Goal: Task Accomplishment & Management: Manage account settings

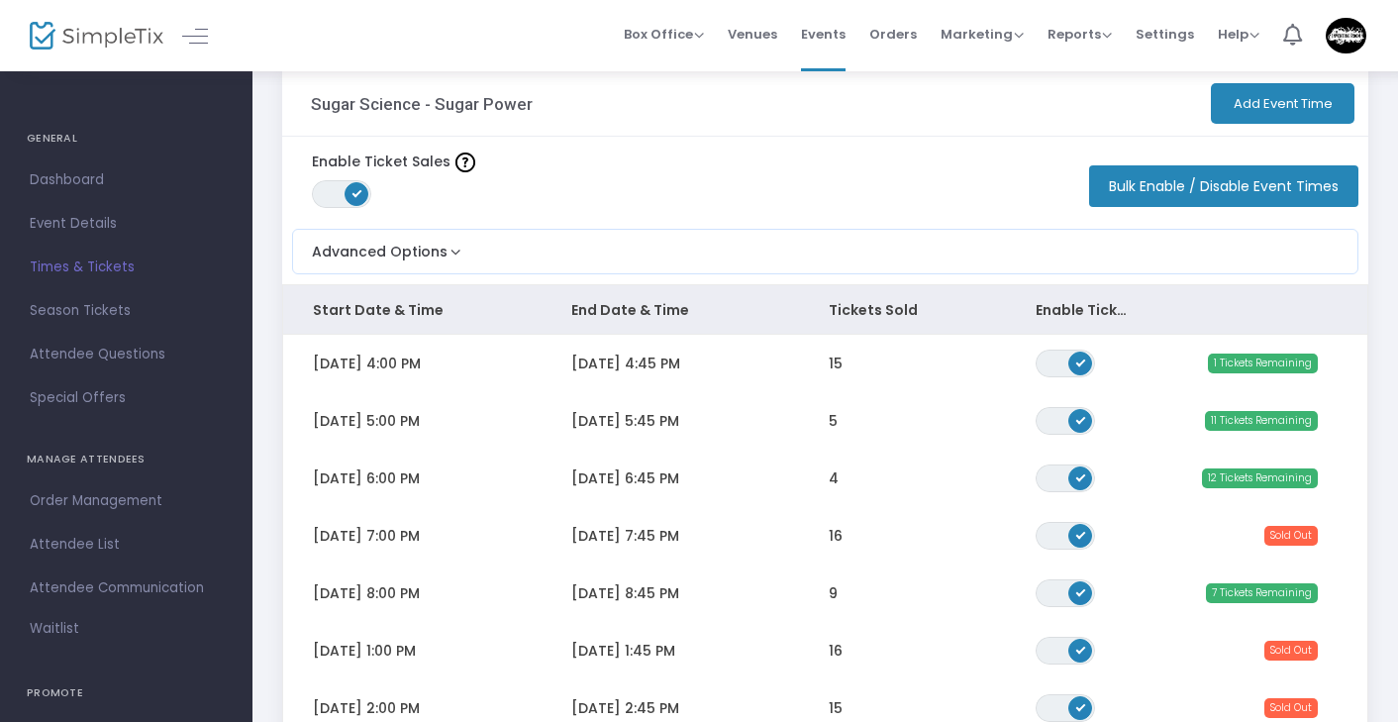
scroll to position [37, 0]
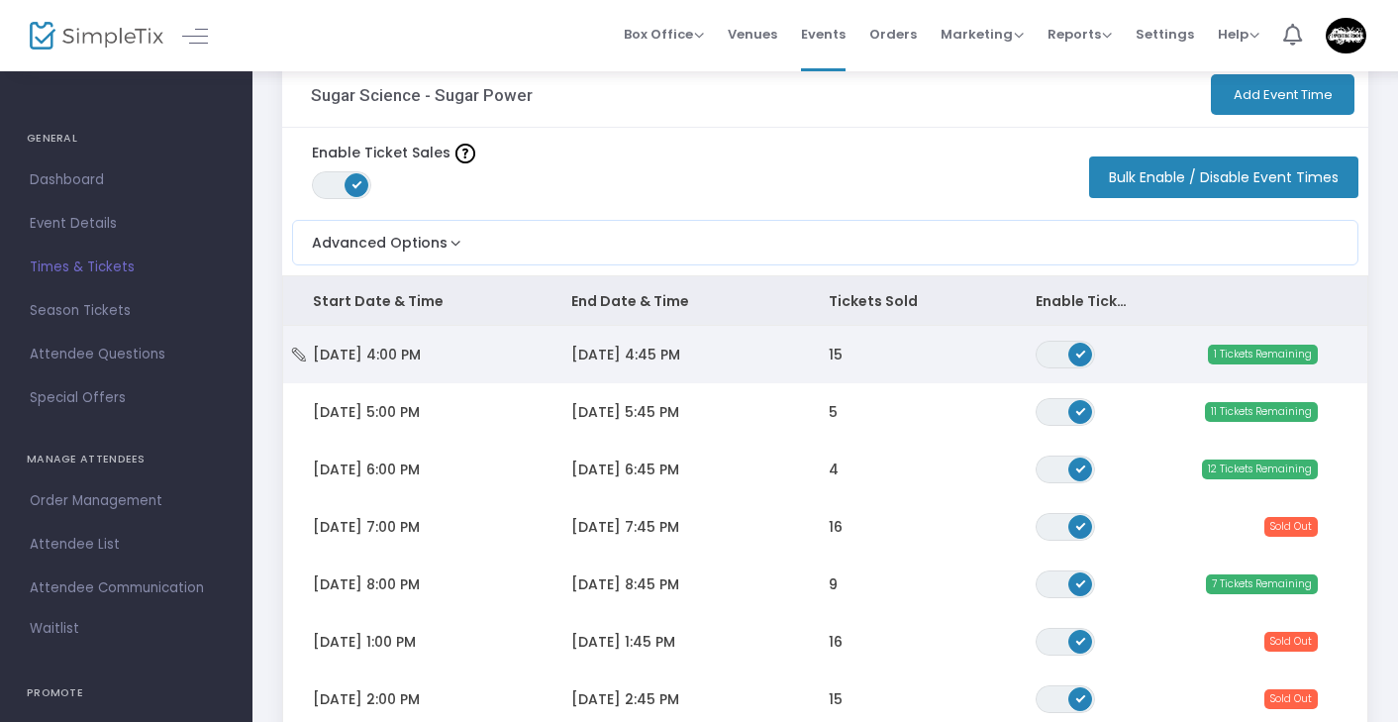
click at [822, 344] on td "15" at bounding box center [902, 354] width 207 height 57
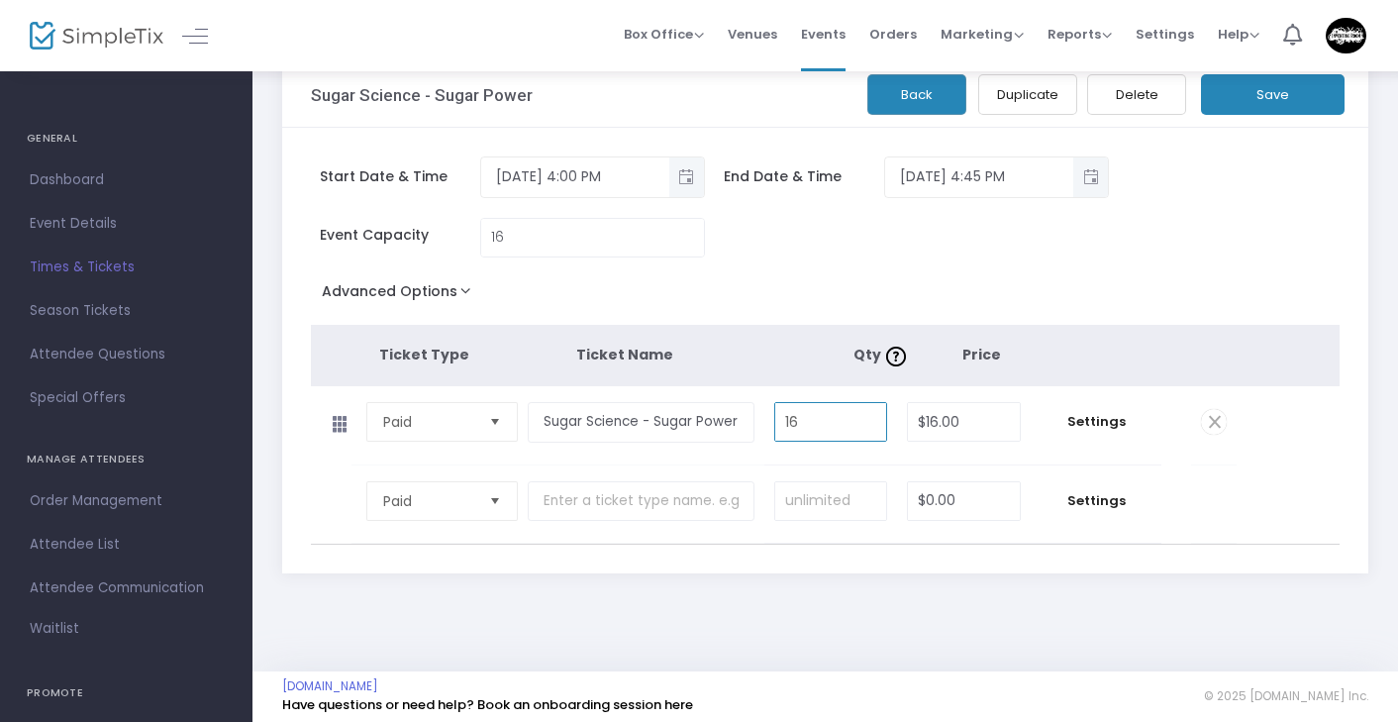
click at [820, 424] on input "16" at bounding box center [831, 422] width 112 height 38
type input "15"
click at [1251, 102] on button "Save" at bounding box center [1273, 94] width 144 height 41
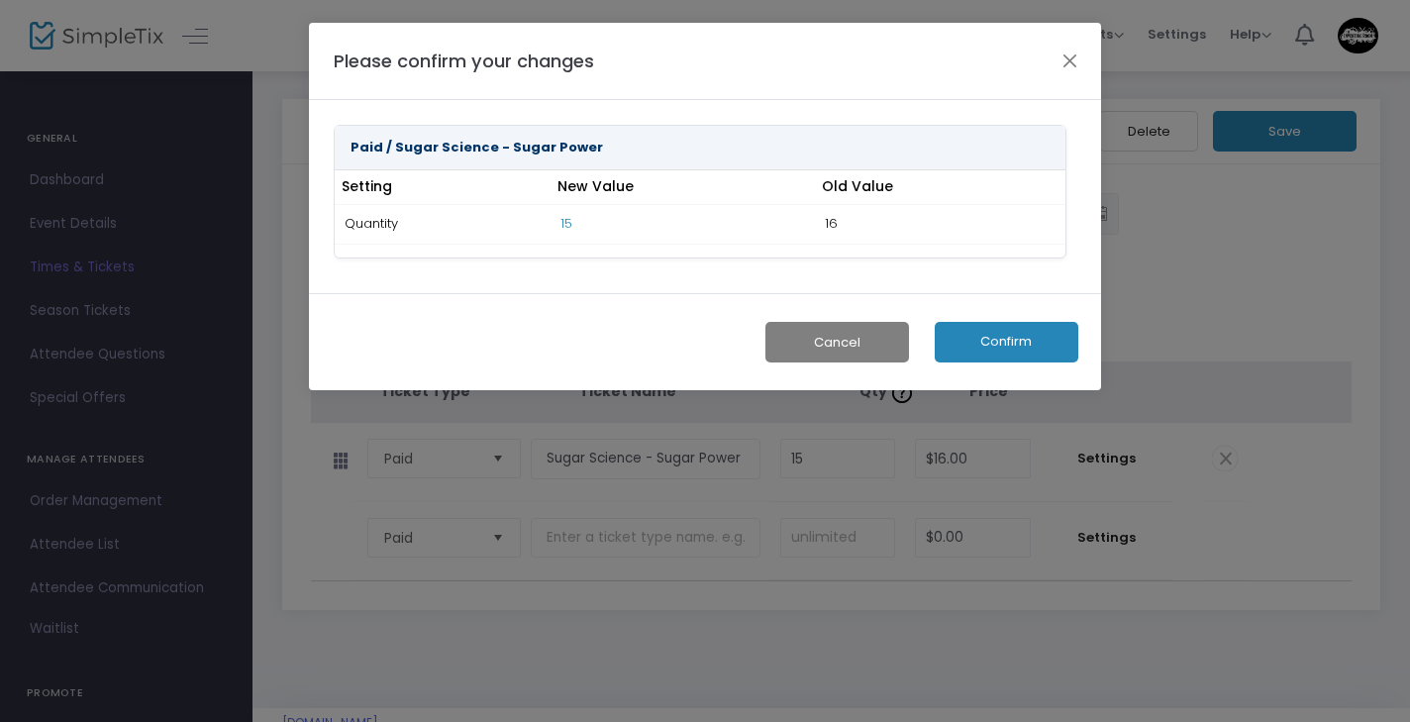
click at [1005, 340] on button "Confirm" at bounding box center [1006, 342] width 144 height 41
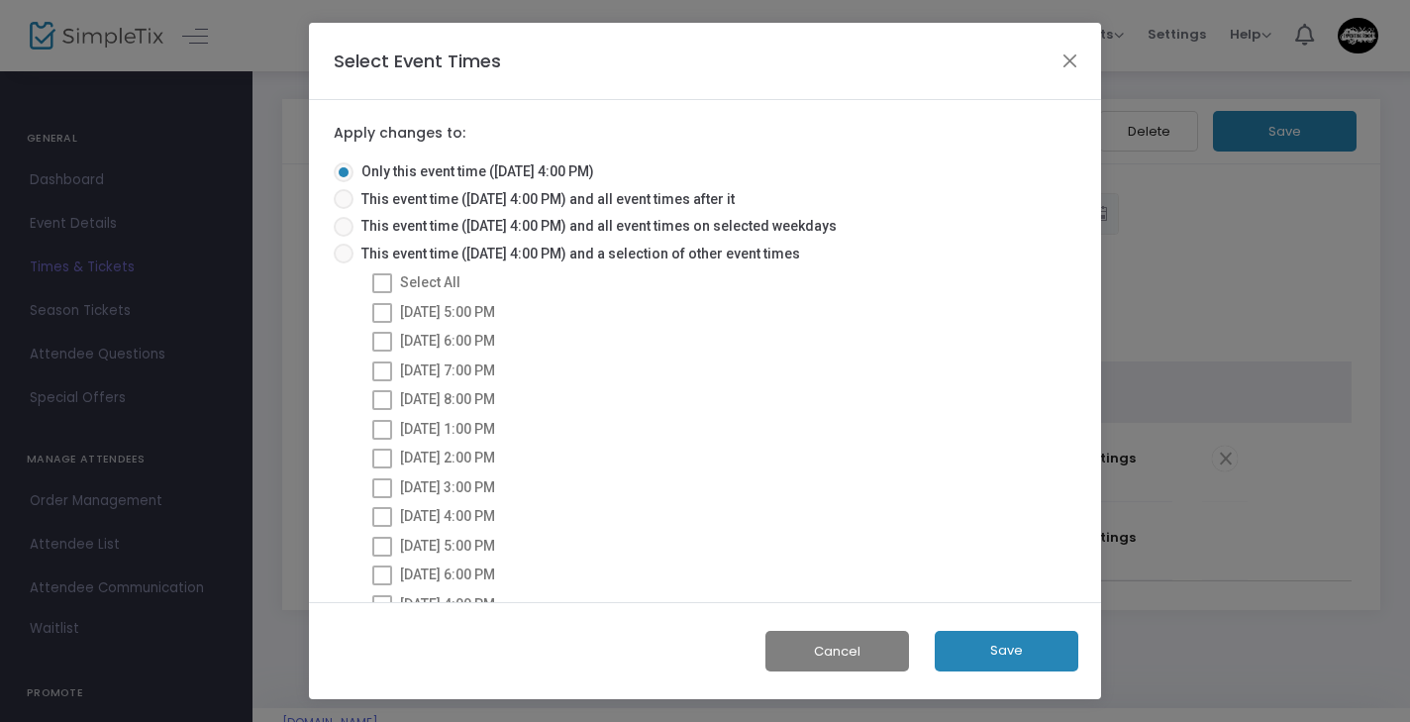
click at [991, 649] on button "Save" at bounding box center [1006, 651] width 144 height 41
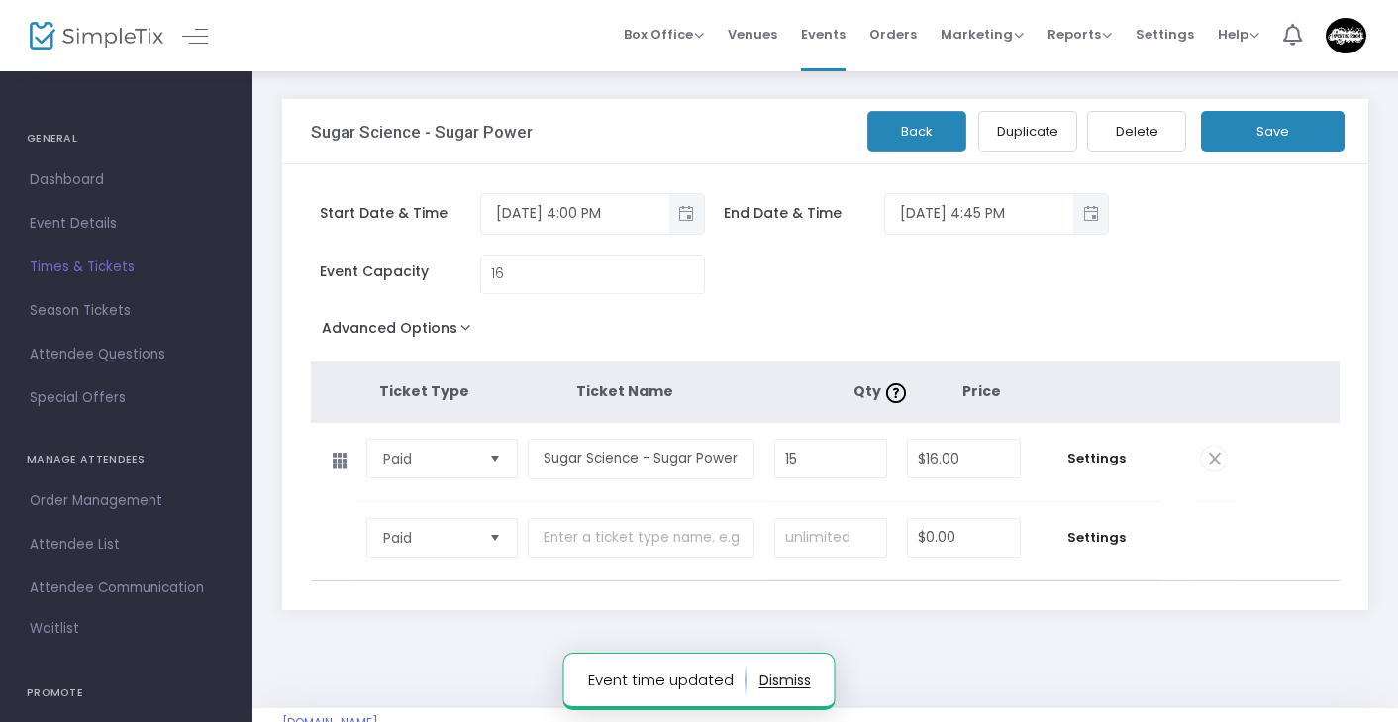
click at [940, 140] on button "Back" at bounding box center [916, 131] width 99 height 41
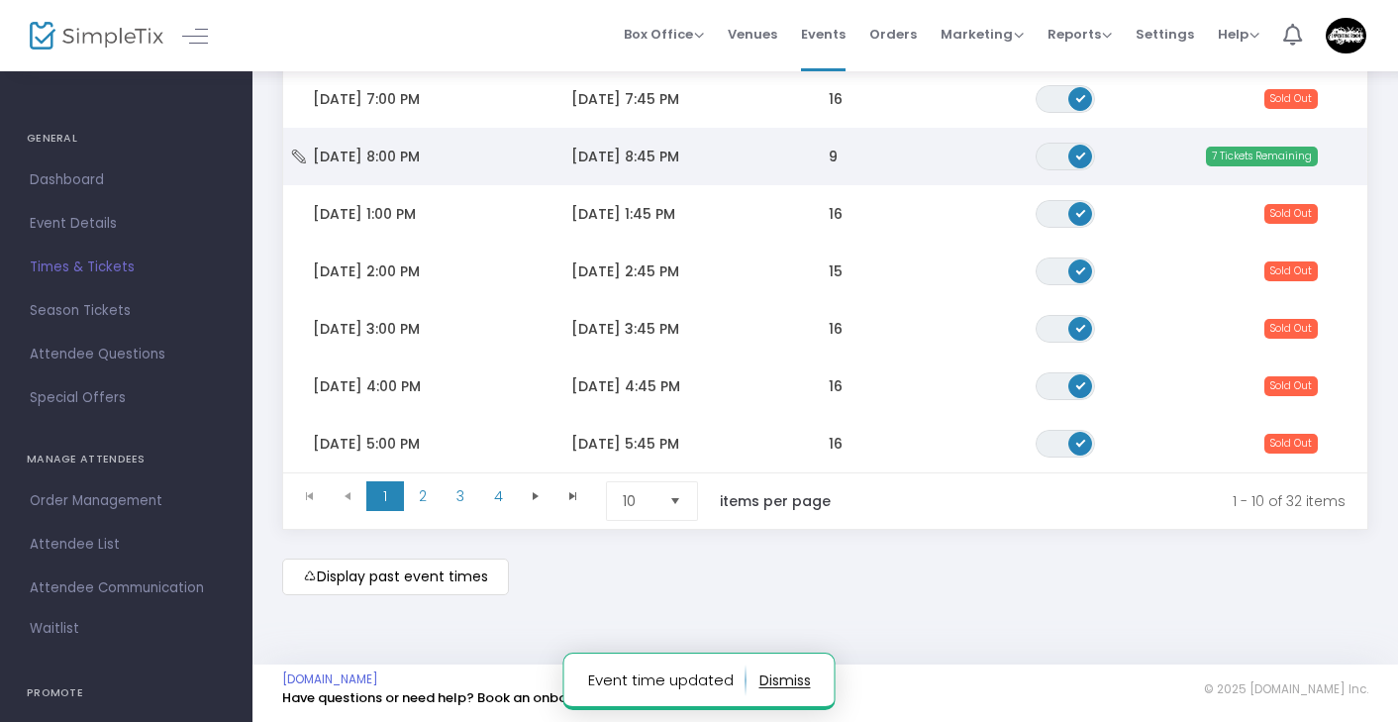
scroll to position [472, 0]
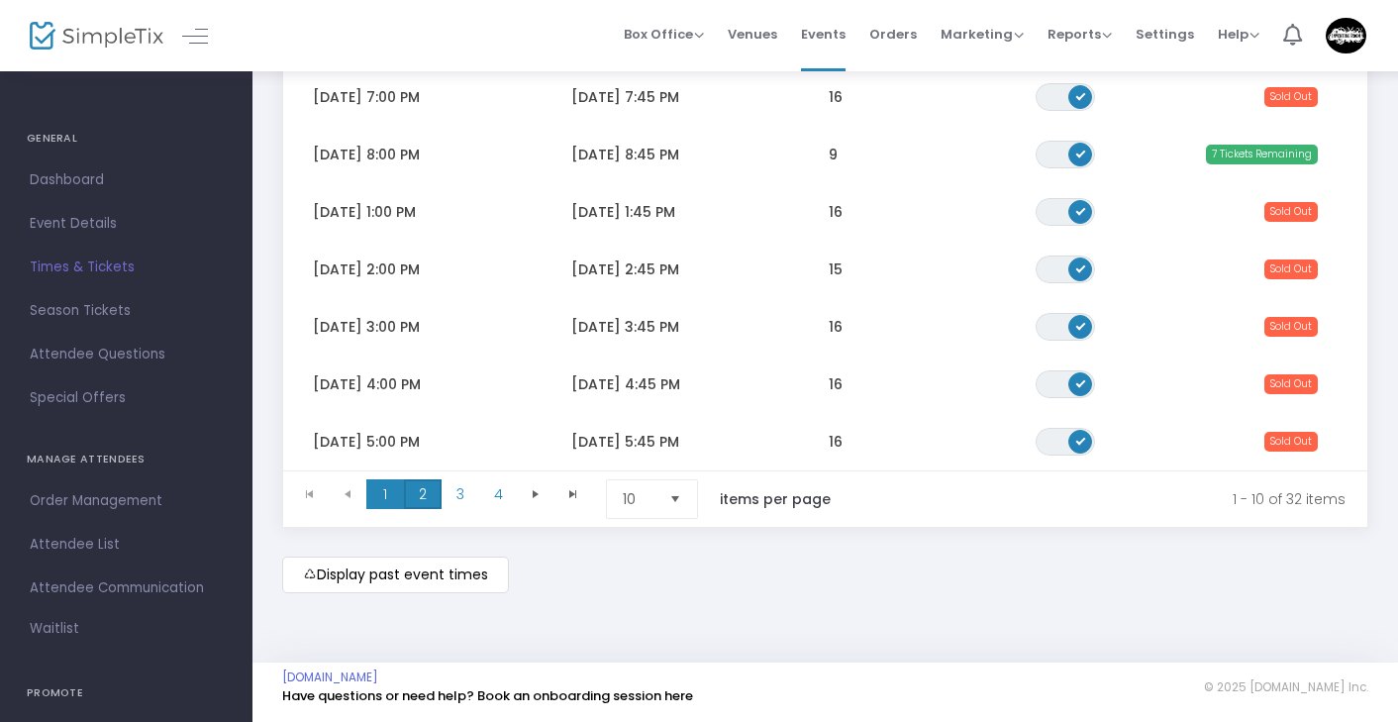
click at [421, 488] on span "2" at bounding box center [423, 494] width 38 height 30
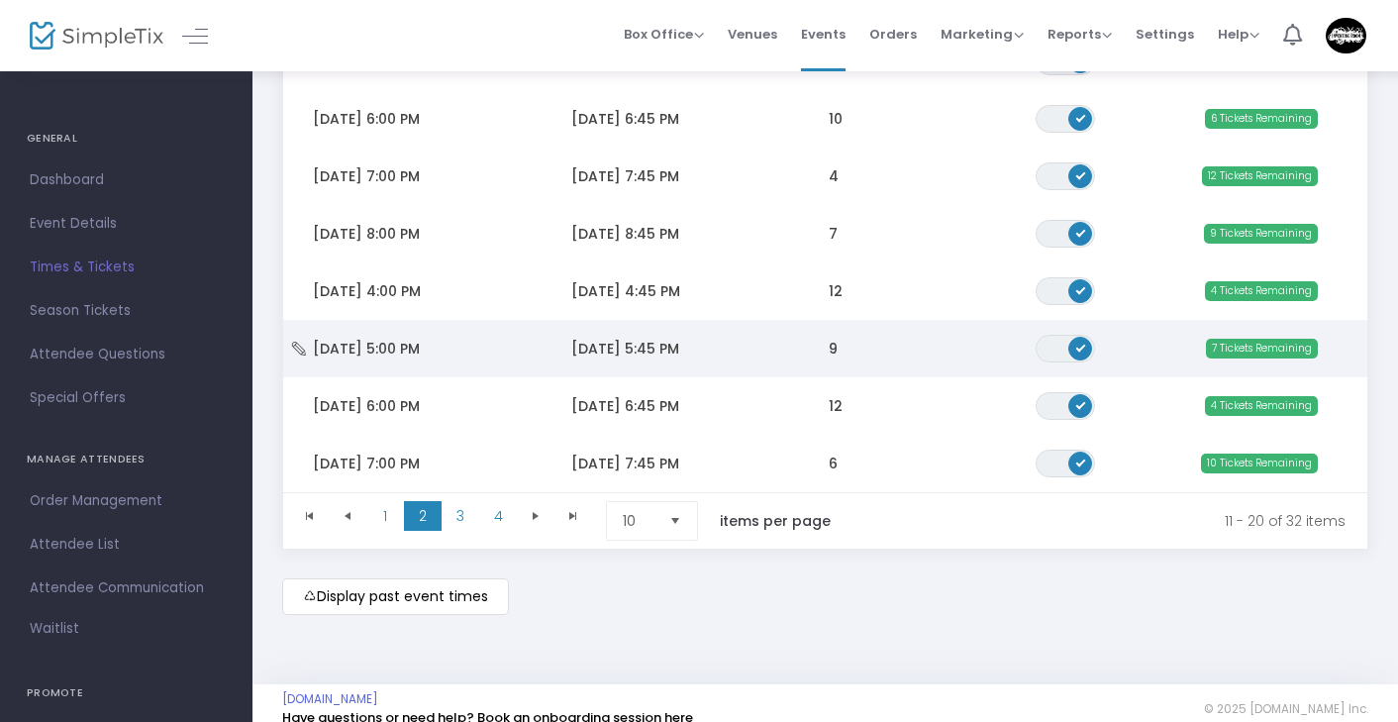
scroll to position [459, 0]
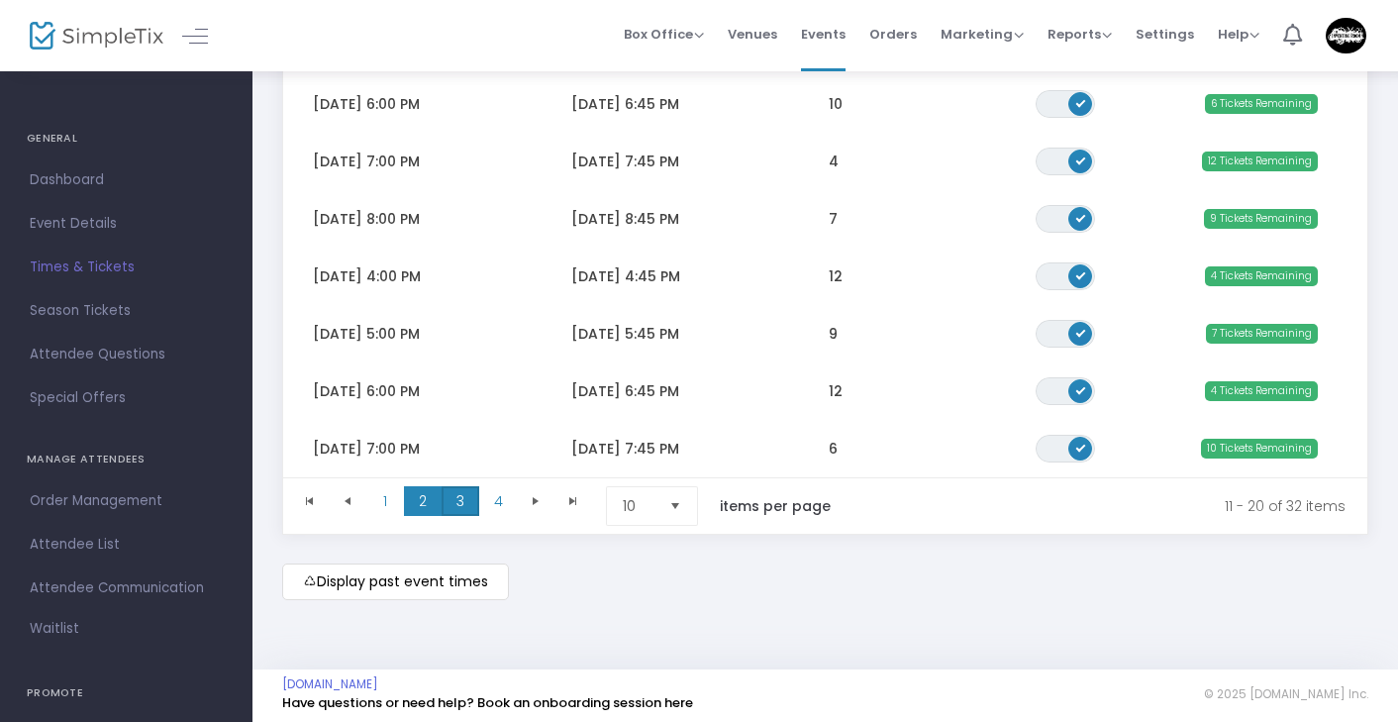
click at [445, 506] on span "3" at bounding box center [460, 501] width 38 height 30
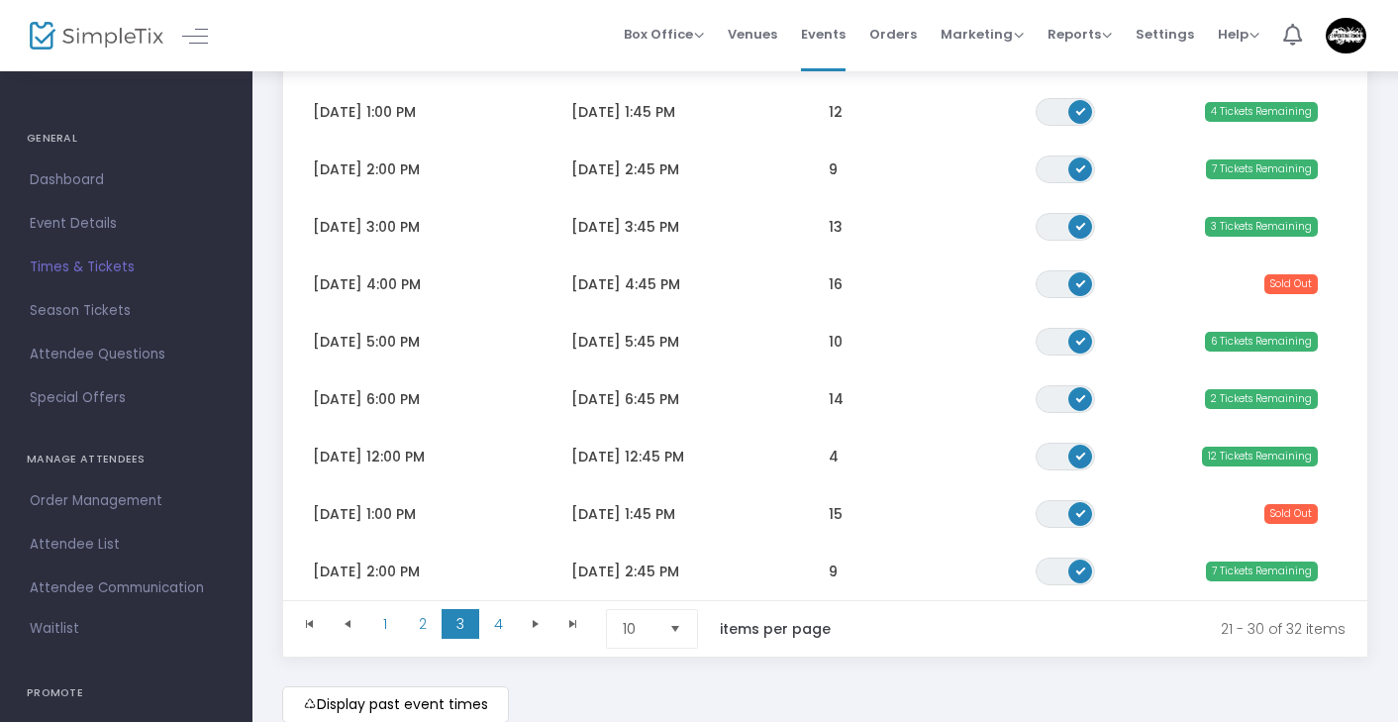
scroll to position [340, 0]
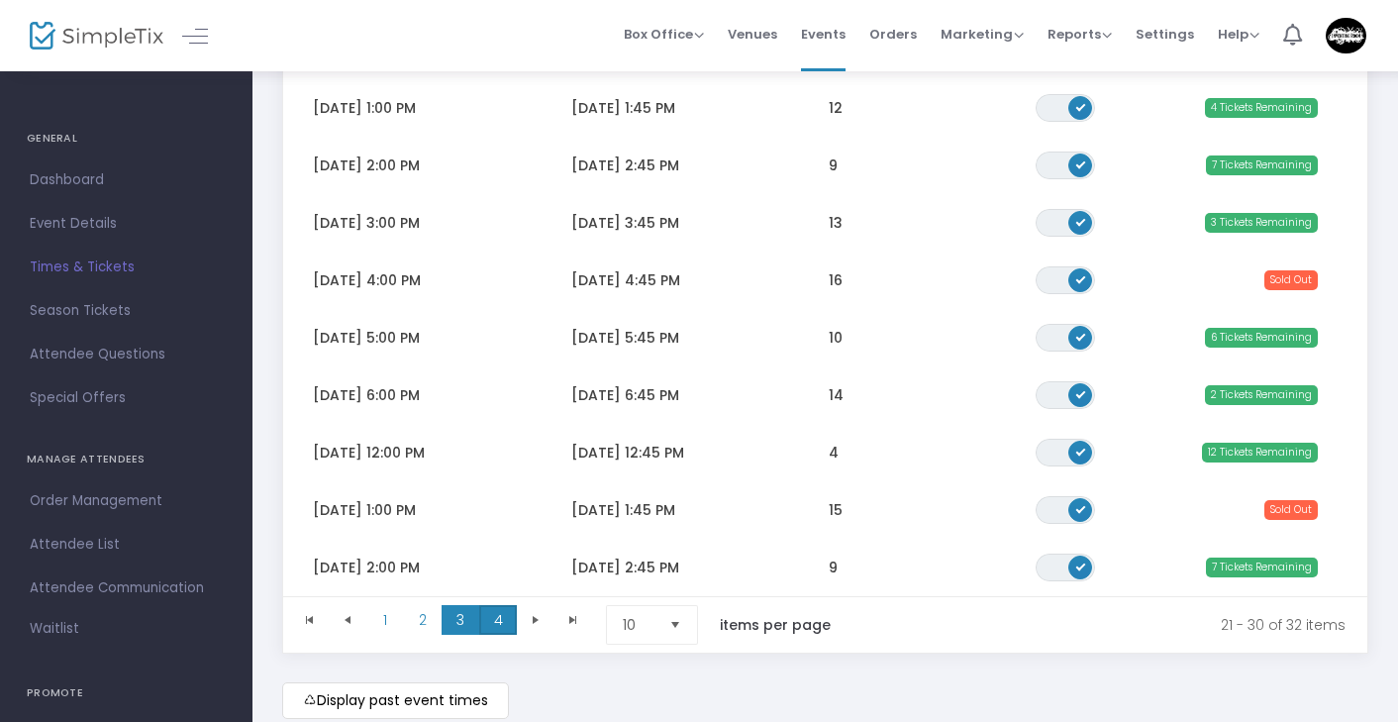
click at [494, 625] on span "4" at bounding box center [498, 620] width 38 height 30
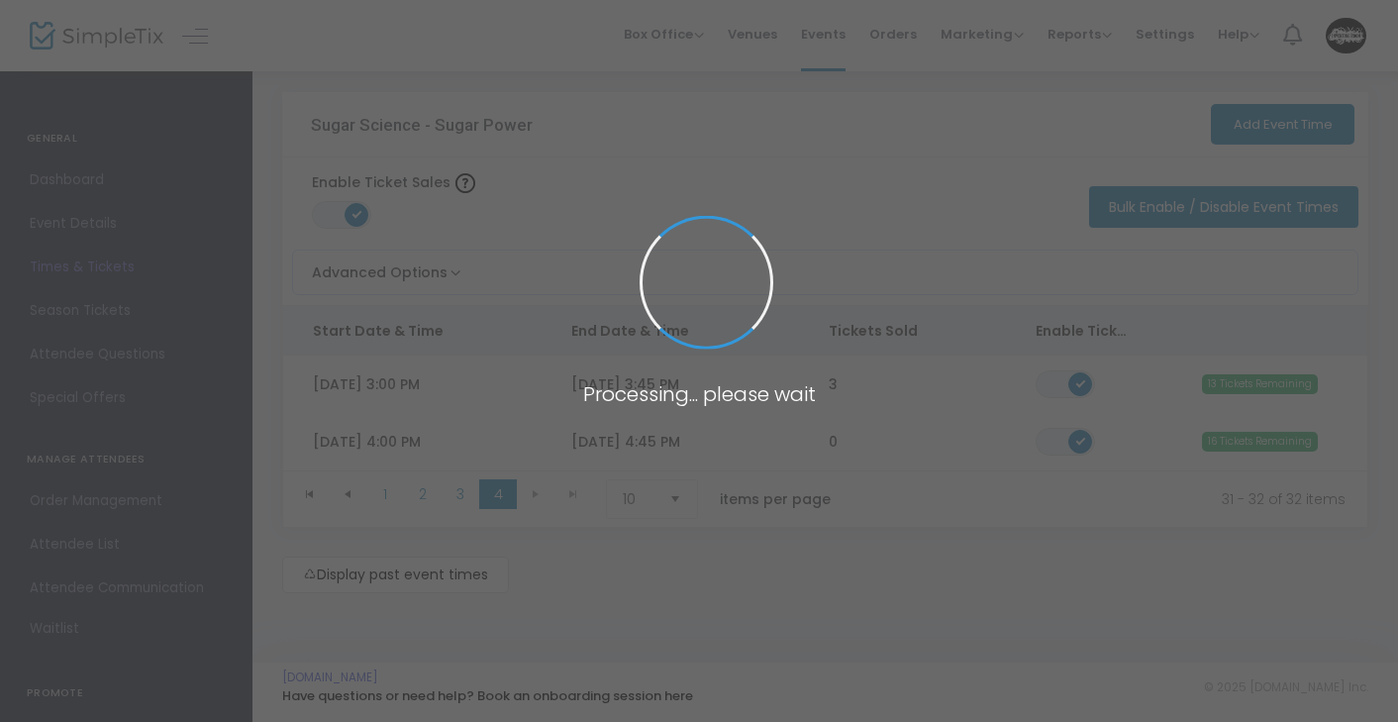
scroll to position [13, 0]
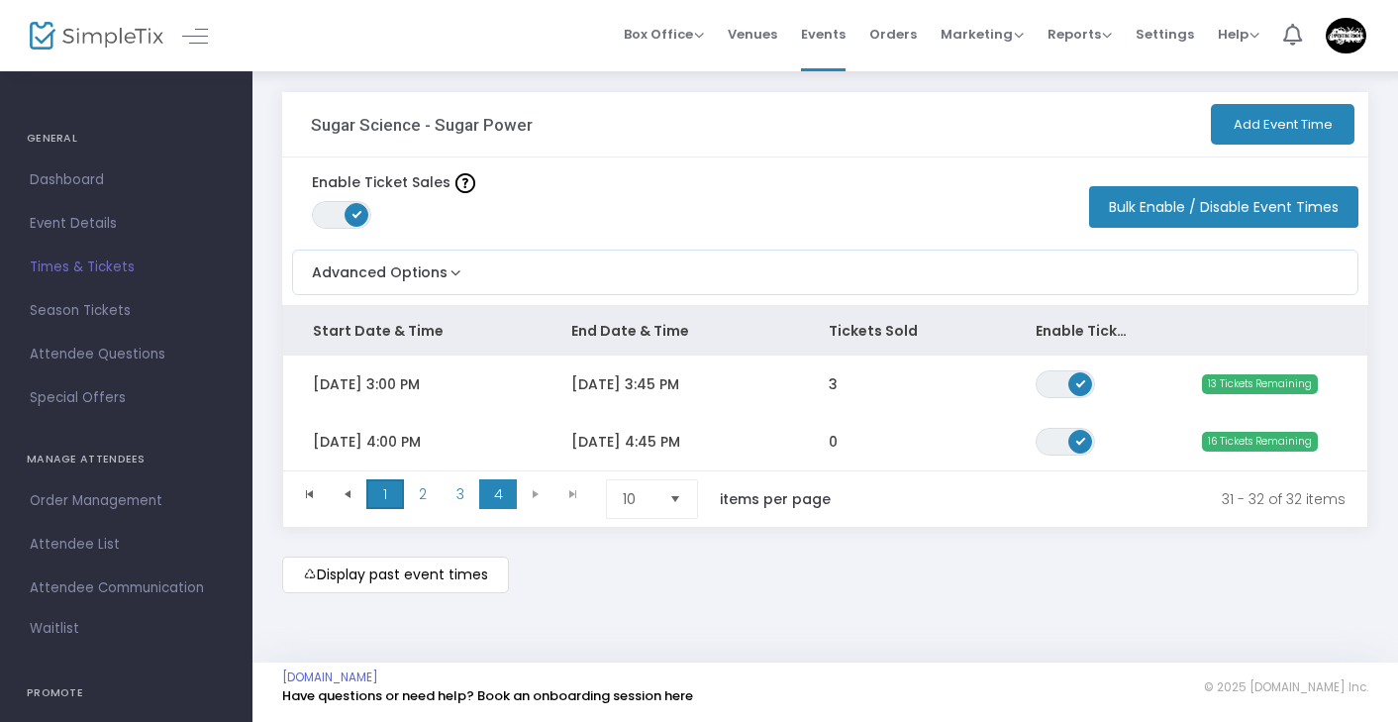
click at [377, 493] on span "1" at bounding box center [385, 494] width 38 height 30
